Goal: Find specific page/section: Find specific page/section

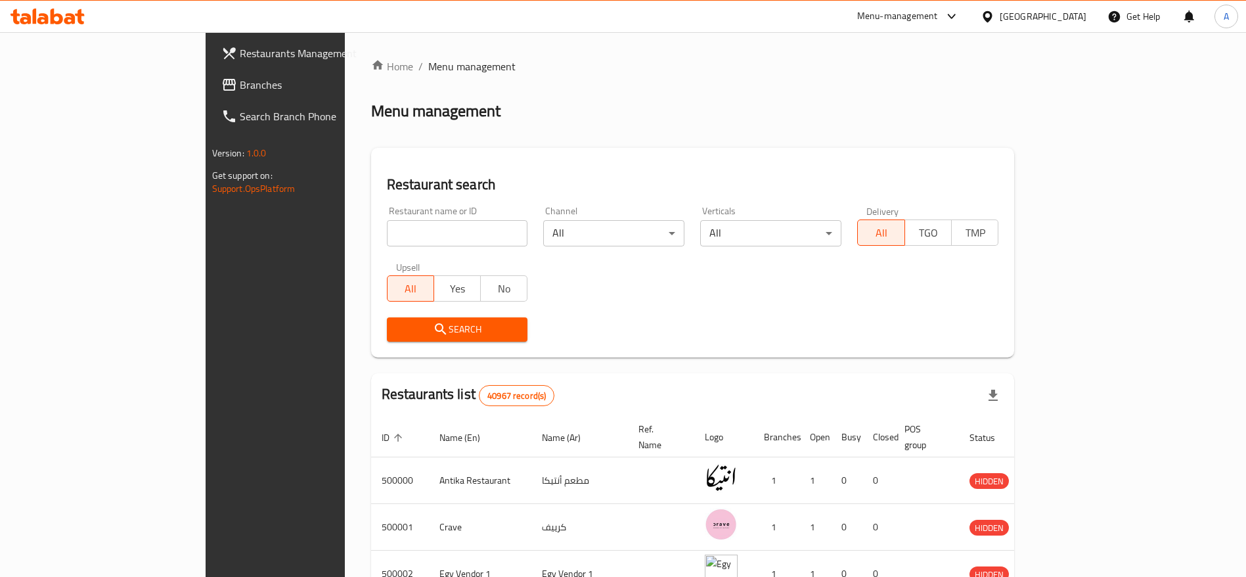
click at [81, 15] on icon at bounding box center [79, 16] width 9 height 15
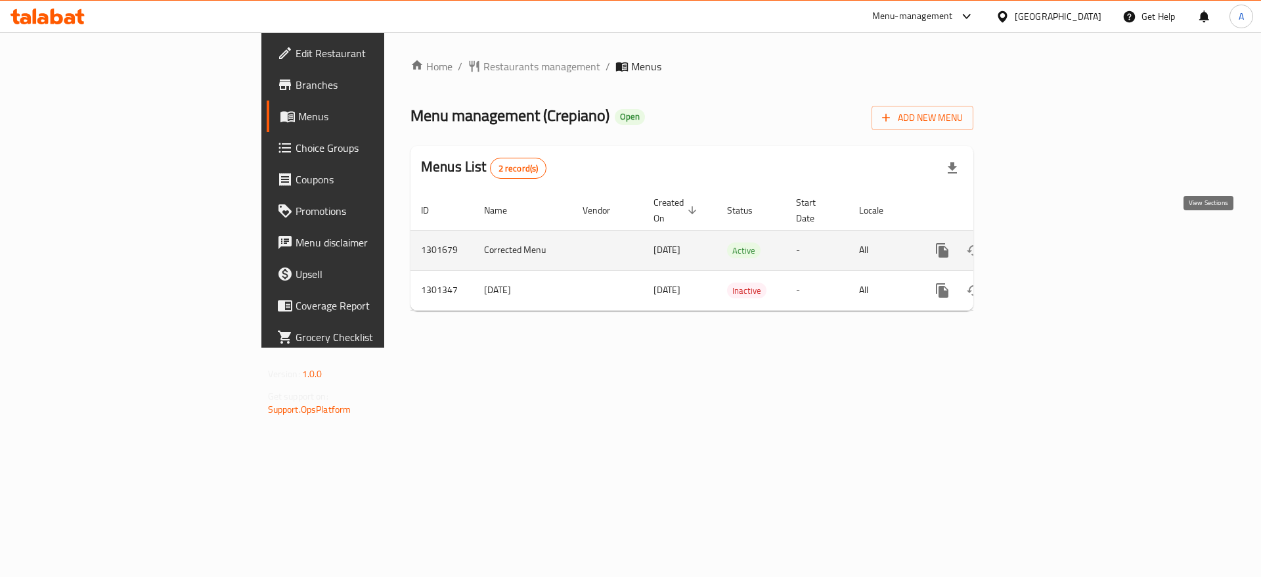
click at [1045, 242] on icon "enhanced table" at bounding box center [1038, 250] width 16 height 16
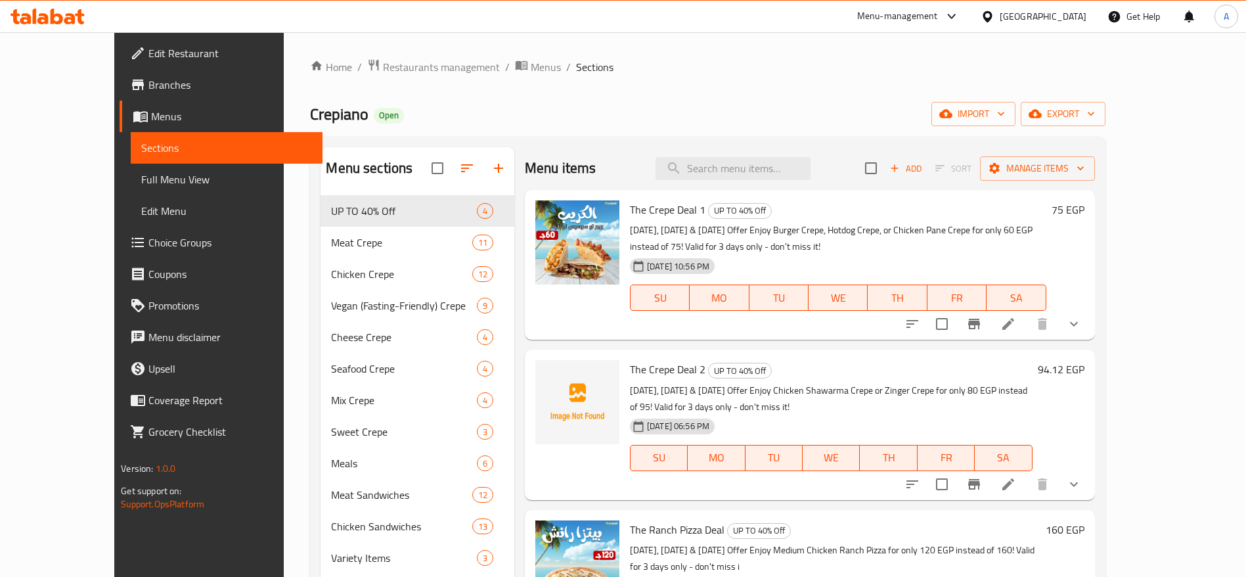
click at [960, 20] on icon at bounding box center [952, 17] width 16 height 16
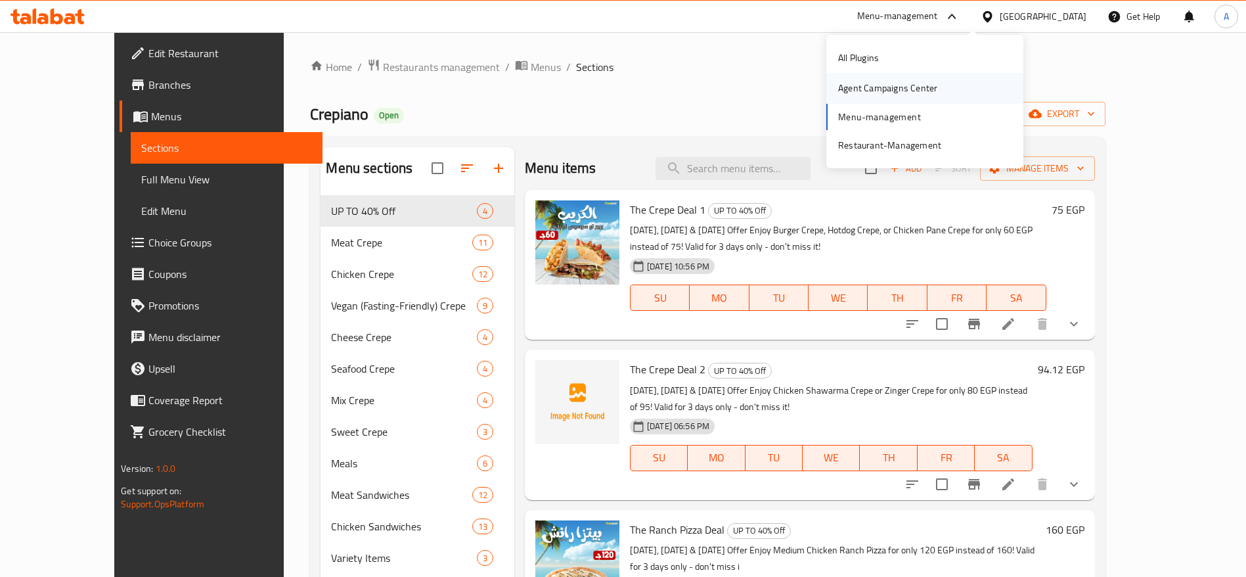
click at [911, 90] on div "Agent Campaigns Center" at bounding box center [887, 88] width 99 height 14
